Goal: Task Accomplishment & Management: Manage account settings

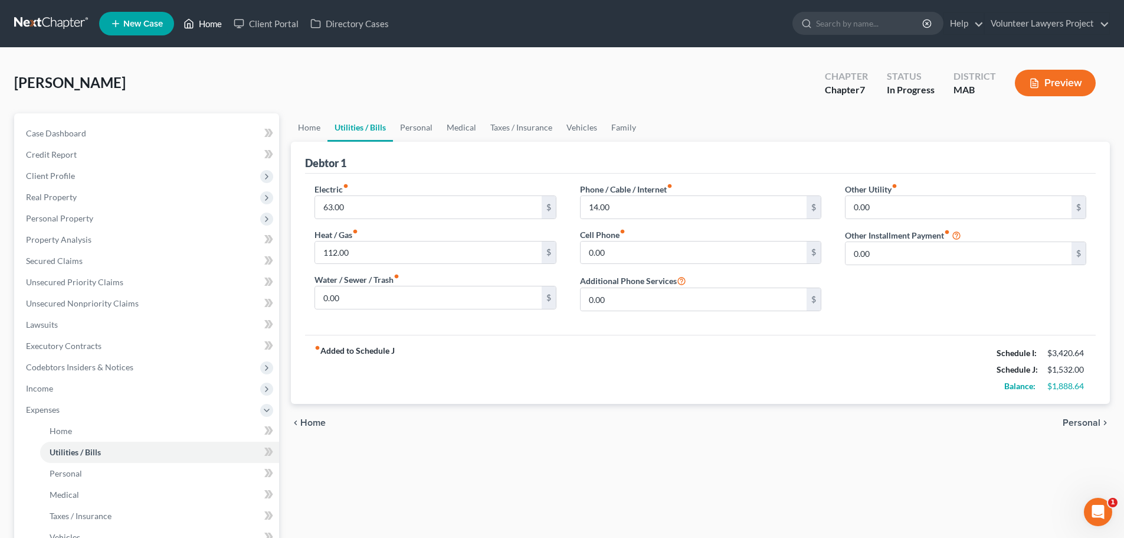
click at [207, 24] on link "Home" at bounding box center [203, 23] width 50 height 21
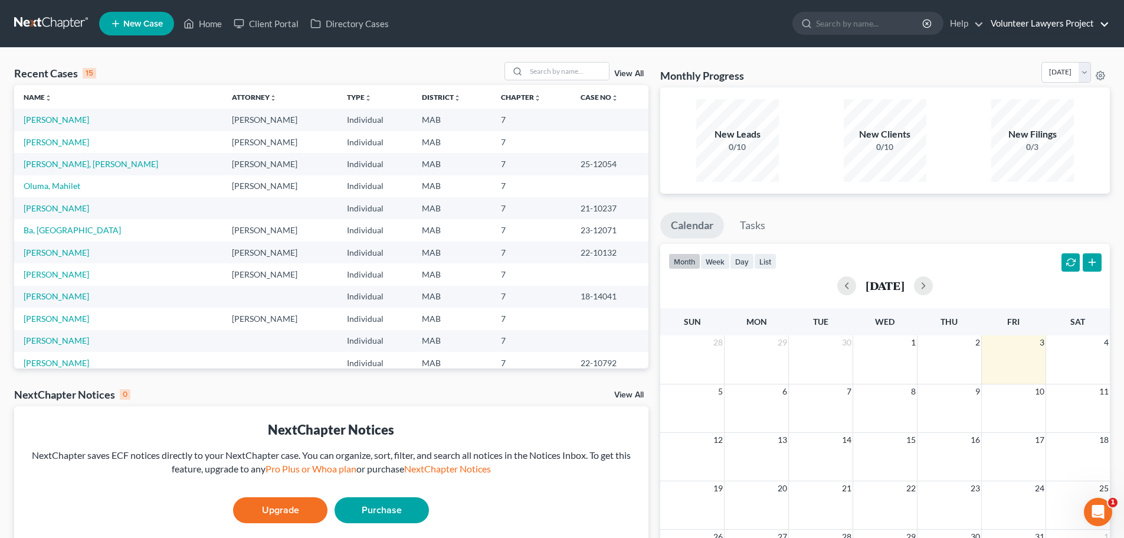
click at [1034, 20] on link "Volunteer Lawyers Project" at bounding box center [1047, 23] width 125 height 21
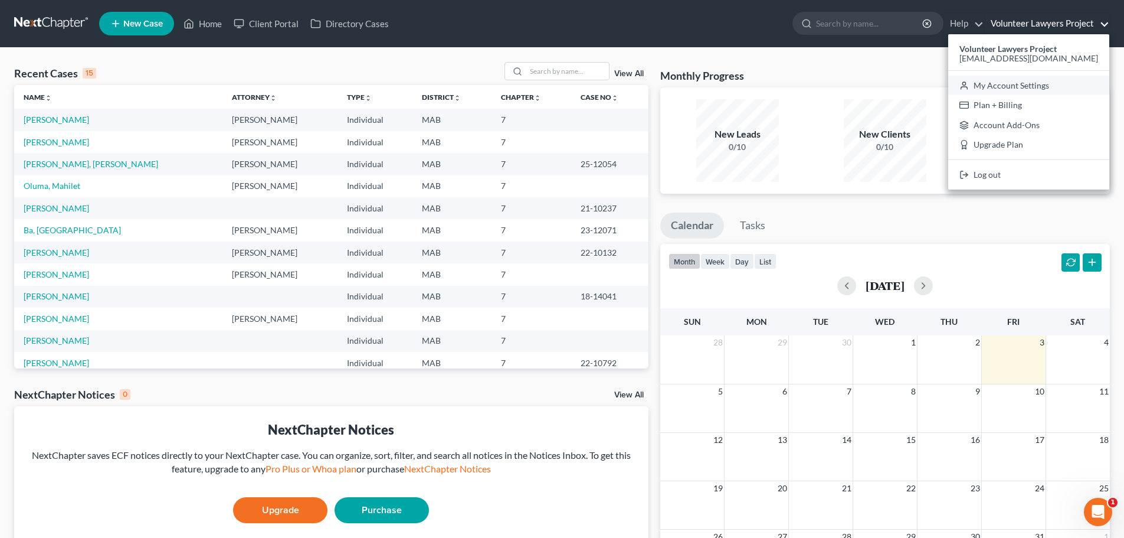
click at [1077, 87] on link "My Account Settings" at bounding box center [1028, 86] width 161 height 20
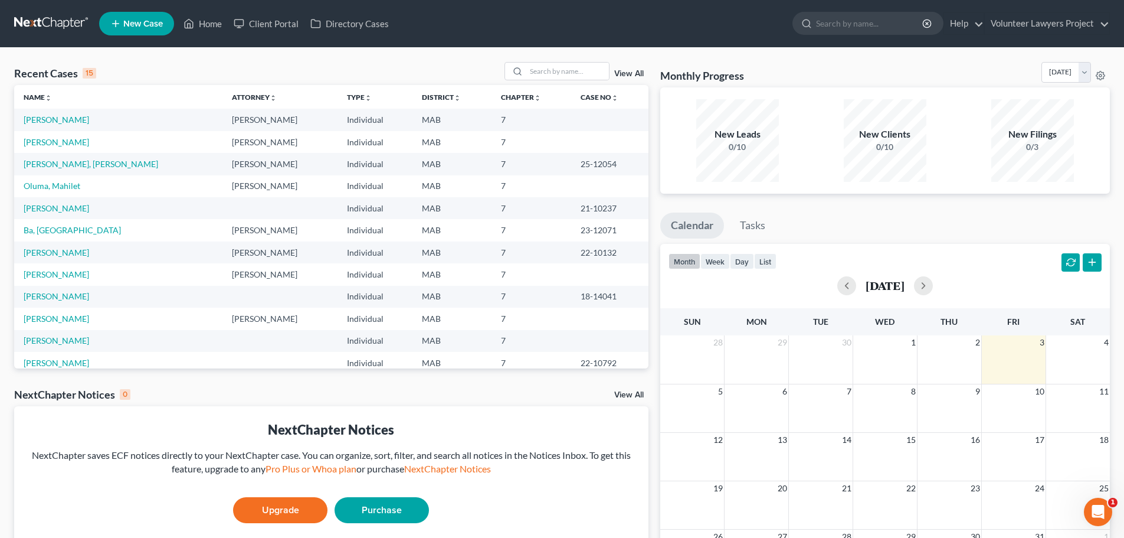
select select "24"
select select "22"
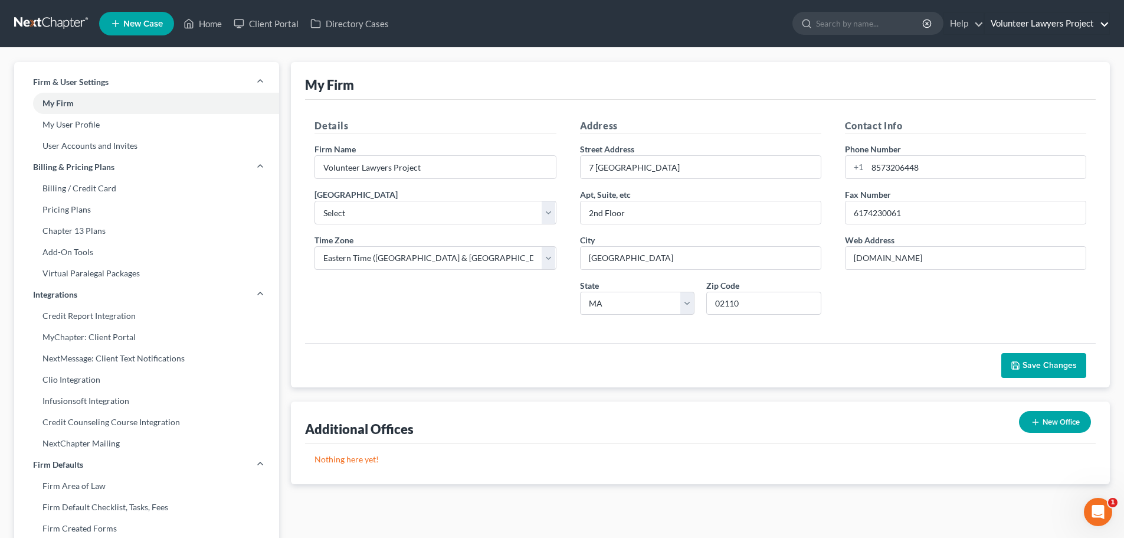
click at [1029, 21] on link "Volunteer Lawyers Project" at bounding box center [1047, 23] width 125 height 21
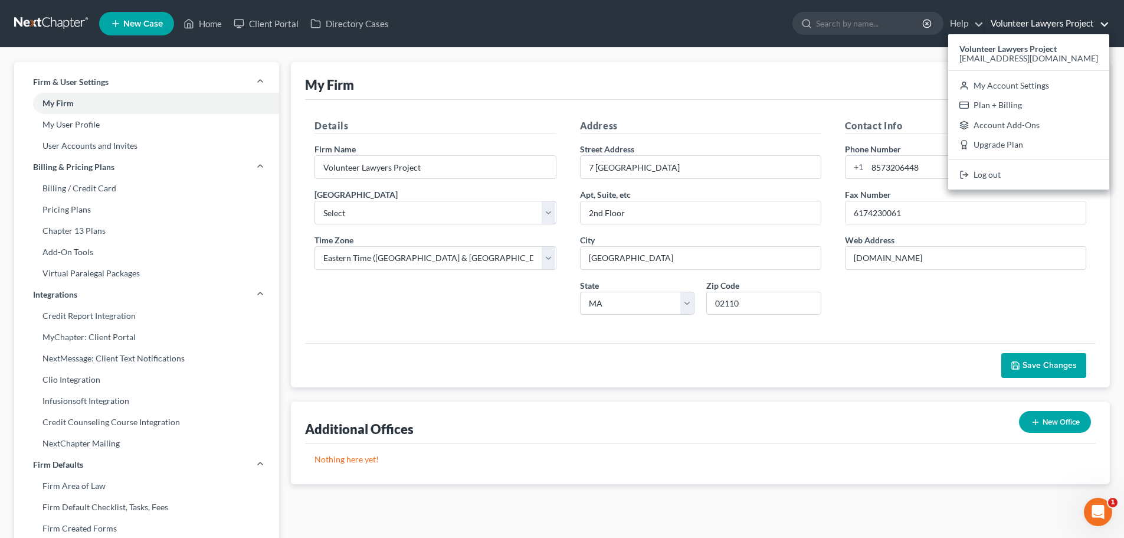
click at [503, 83] on div "My Firm" at bounding box center [700, 81] width 791 height 38
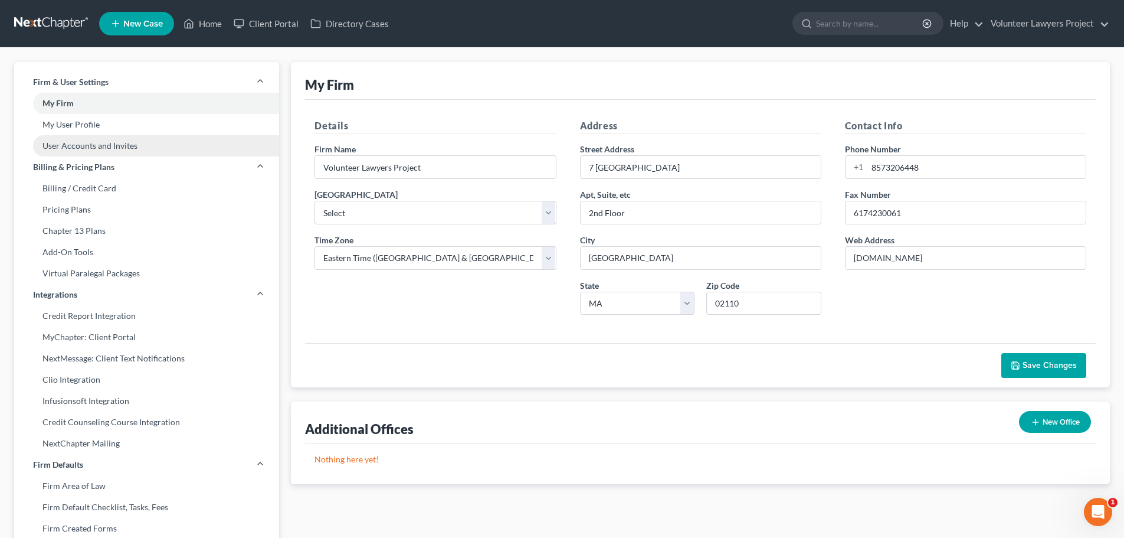
click at [135, 147] on link "User Accounts and Invites" at bounding box center [146, 145] width 265 height 21
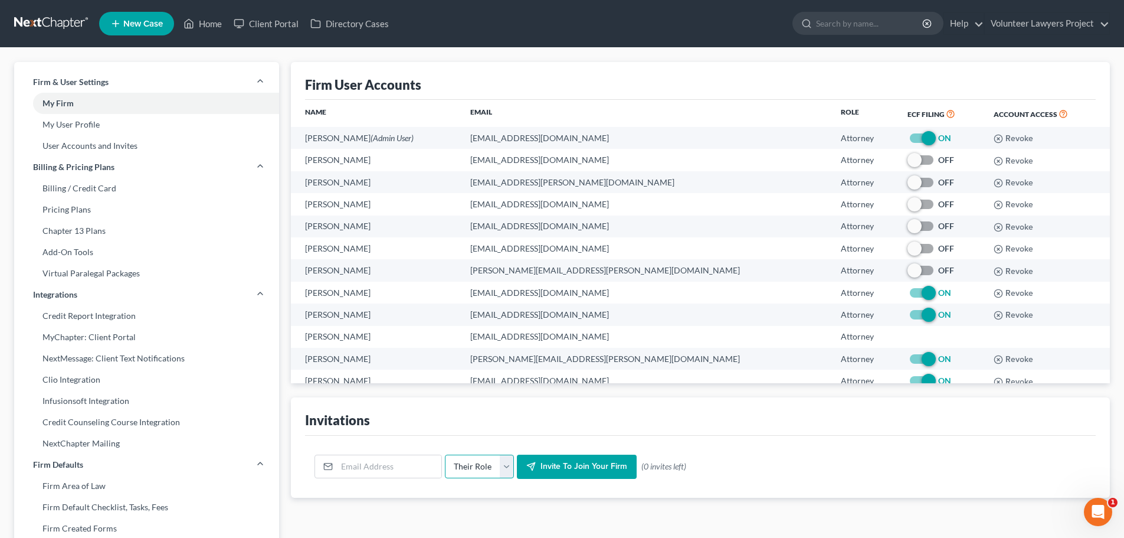
click at [500, 467] on select "Their Role Attorney Paralegal Assistant" at bounding box center [479, 466] width 69 height 24
select select "attorney"
click at [445, 454] on select "Their Role Attorney Paralegal Assistant" at bounding box center [479, 466] width 69 height 24
click at [421, 465] on input "email" at bounding box center [389, 466] width 104 height 22
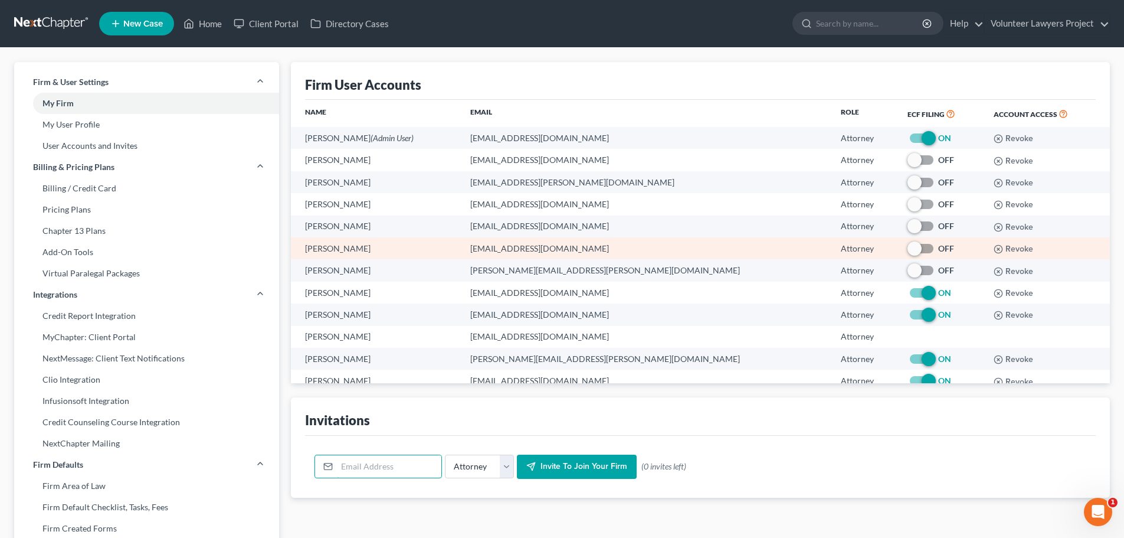
scroll to position [18, 0]
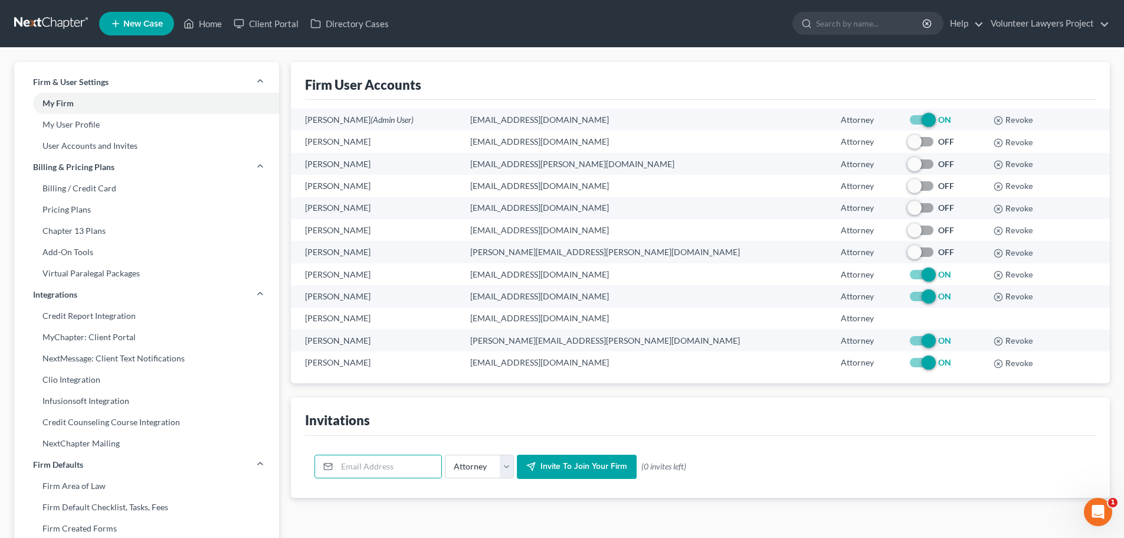
click at [843, 418] on div "Invitations" at bounding box center [700, 416] width 791 height 38
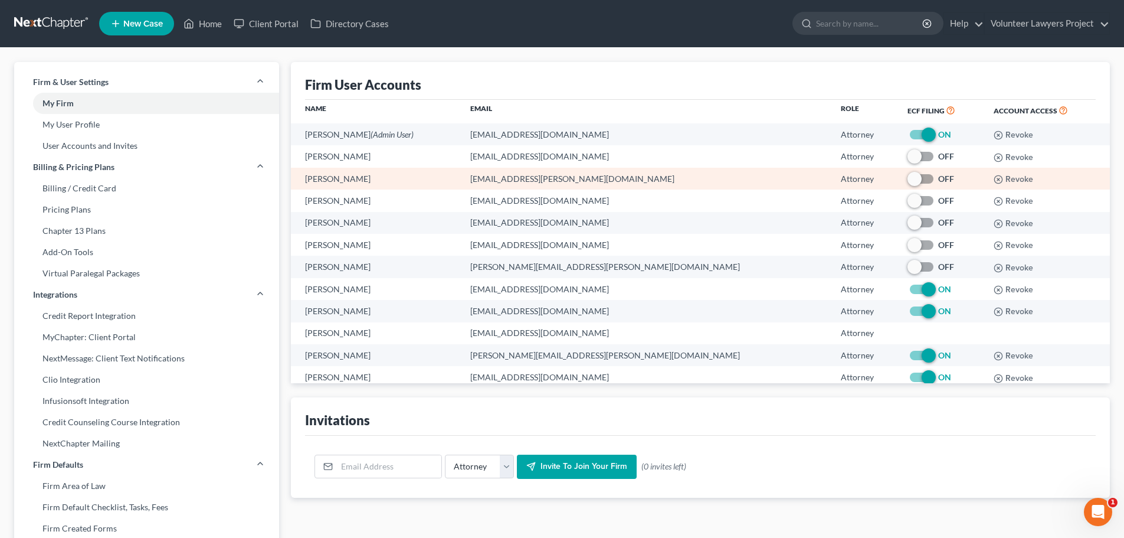
scroll to position [0, 0]
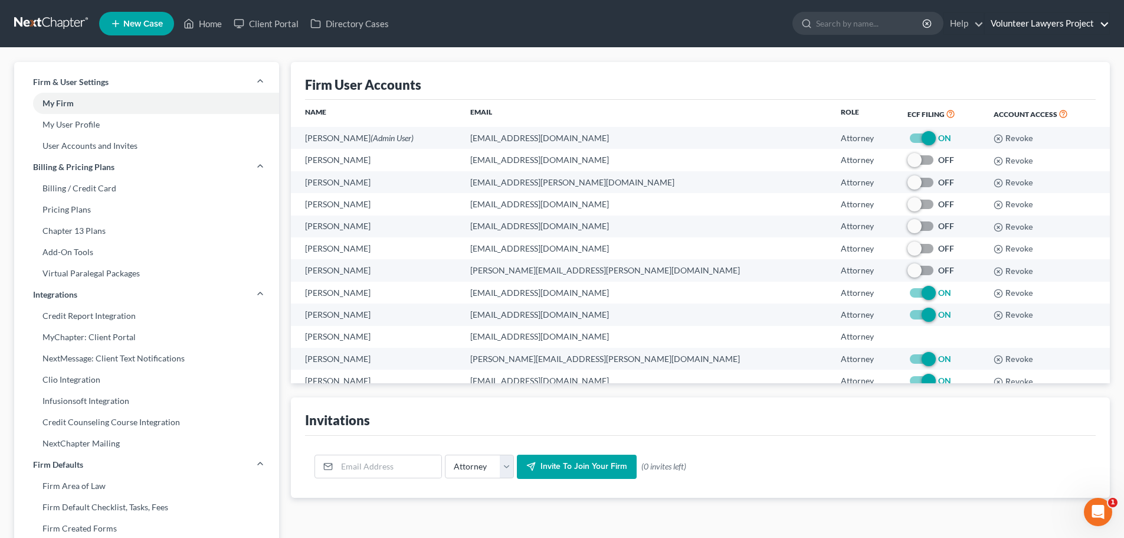
click at [1047, 17] on link "Volunteer Lawyers Project" at bounding box center [1047, 23] width 125 height 21
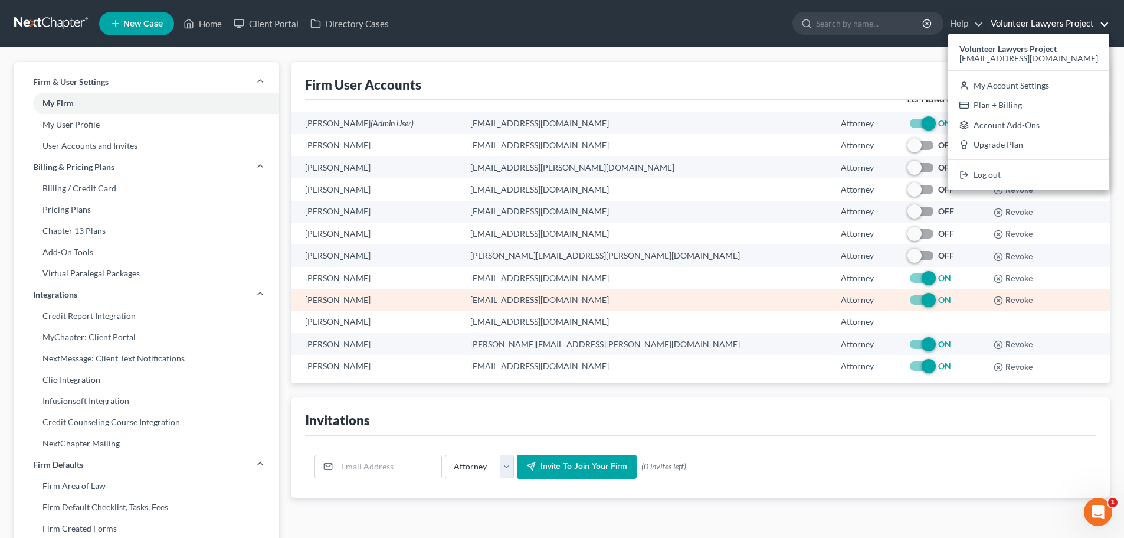
scroll to position [18, 0]
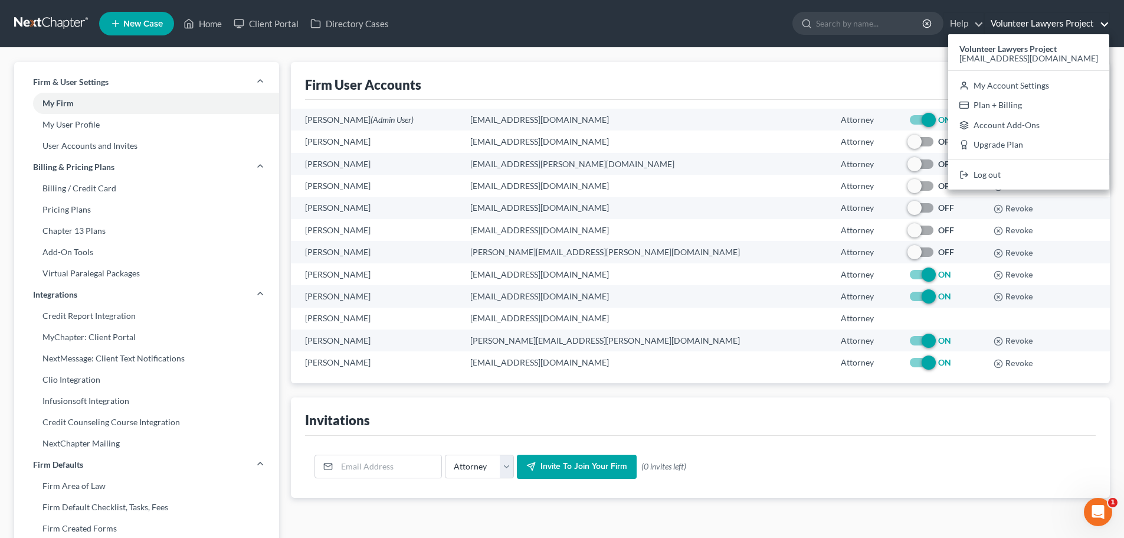
click at [744, 407] on div "Invitations" at bounding box center [700, 416] width 791 height 38
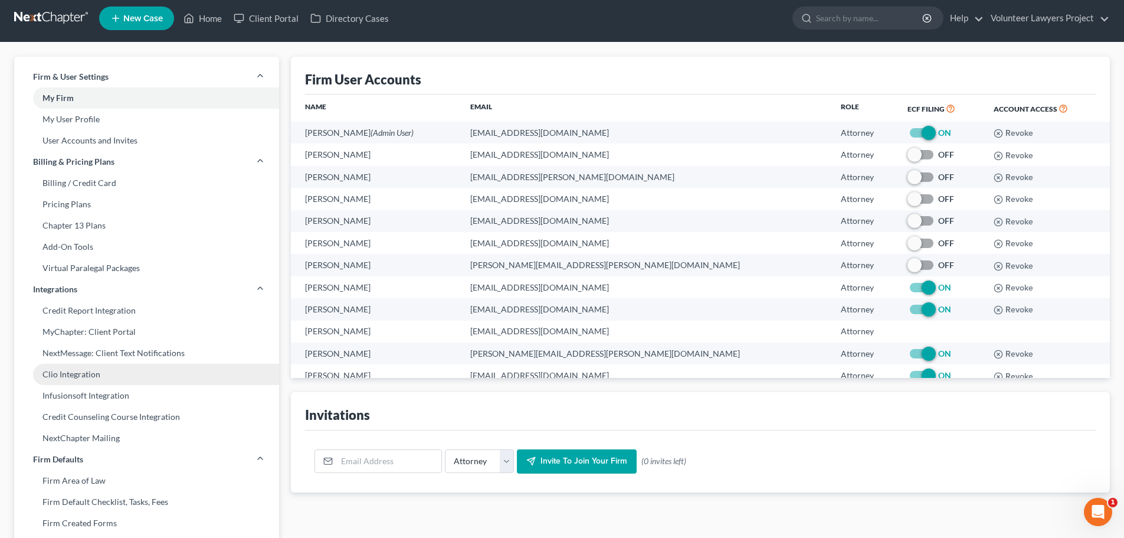
scroll to position [0, 0]
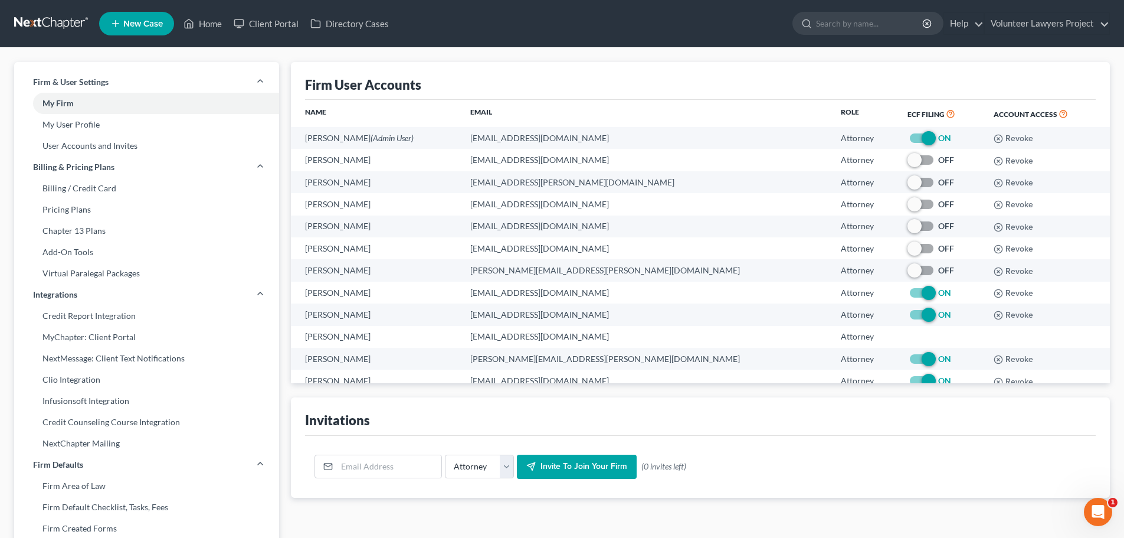
click at [703, 74] on div "Firm User Accounts" at bounding box center [700, 81] width 791 height 38
